Goal: Complete application form

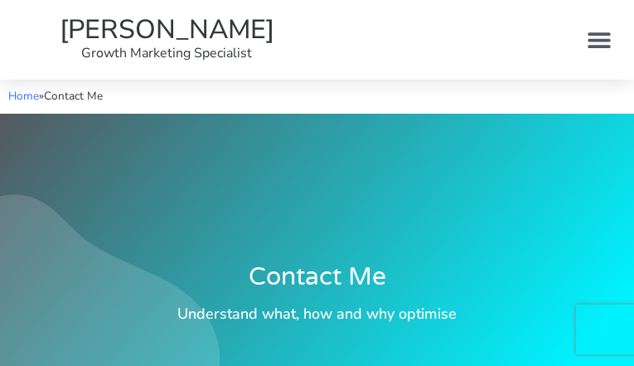
type input "gtjDyDSccH"
type input "[EMAIL_ADDRESS][DOMAIN_NAME]"
type input "CJTvAApNnUslQ"
type input "iaguKeSJyYQAOKk"
type input "KIPEQswjhShGJcRP"
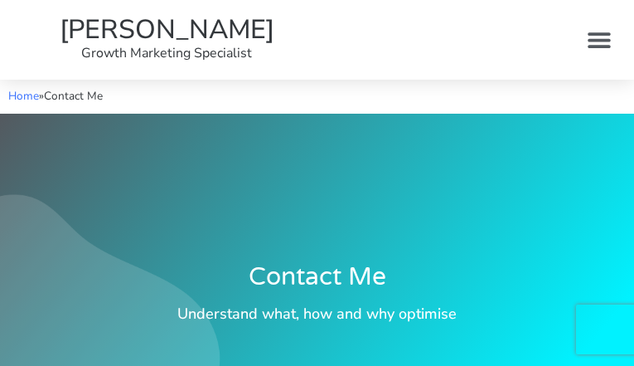
checkbox input "false"
type input "ROVUNFfmhuwVPwWt"
type input "[EMAIL_ADDRESS][DOMAIN_NAME]"
type input "paSXrkjdcTvjpD"
checkbox input "true"
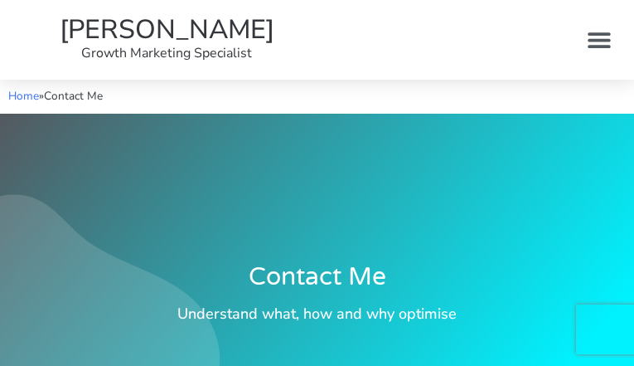
checkbox input "true"
checkbox input "false"
checkbox input "true"
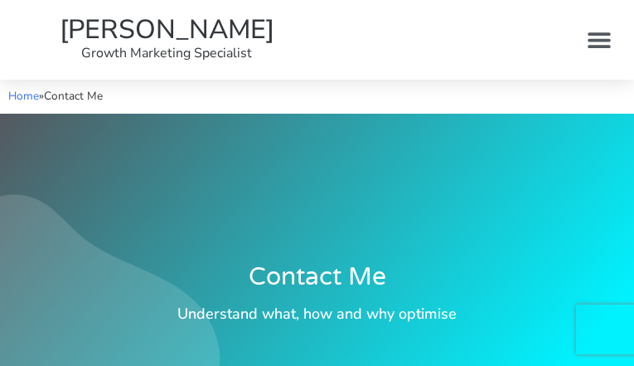
checkbox input "false"
checkbox input "true"
checkbox input "false"
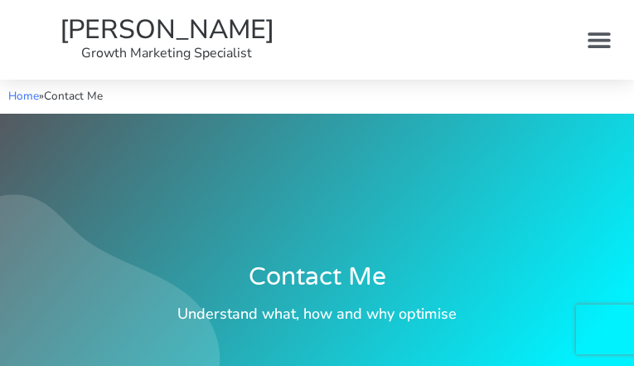
checkbox input "false"
